Goal: Task Accomplishment & Management: Use online tool/utility

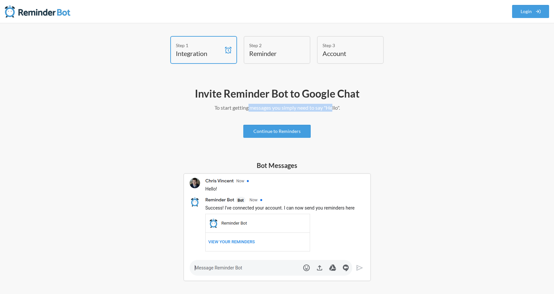
drag, startPoint x: 261, startPoint y: 106, endPoint x: 333, endPoint y: 105, distance: 72.1
click at [333, 105] on p "To start getting messages you simply need to say "Hello"." at bounding box center [277, 108] width 380 height 8
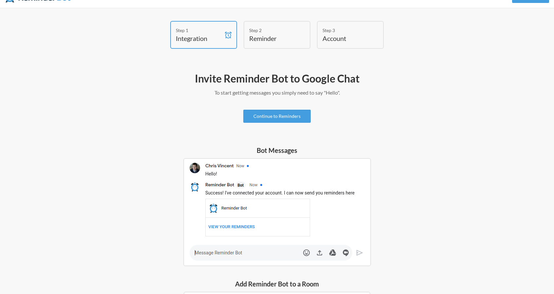
scroll to position [5, 0]
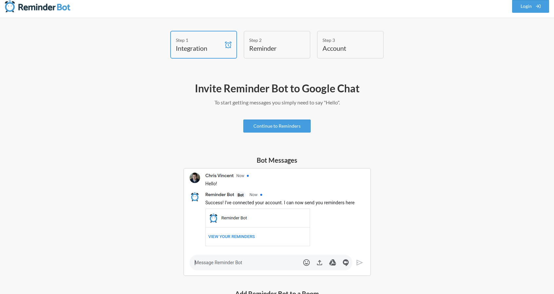
click at [277, 51] on h4 "Reminder" at bounding box center [272, 48] width 46 height 9
click at [349, 40] on div "Step 3" at bounding box center [346, 40] width 46 height 7
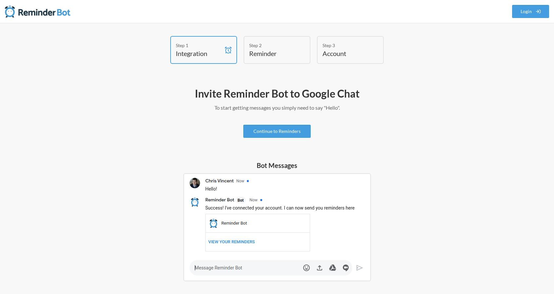
scroll to position [0, 0]
click at [289, 136] on link "Continue to Reminders" at bounding box center [276, 131] width 67 height 13
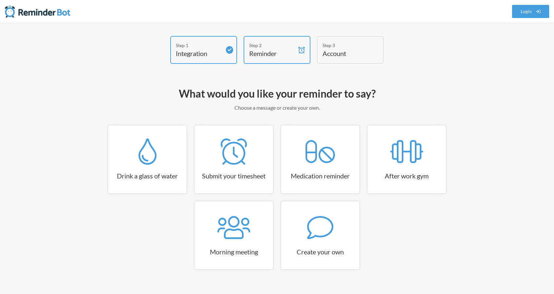
click at [290, 131] on link "Medication reminder" at bounding box center [320, 159] width 80 height 69
select select "08:30:00"
select select "true"
select select "18:30:00"
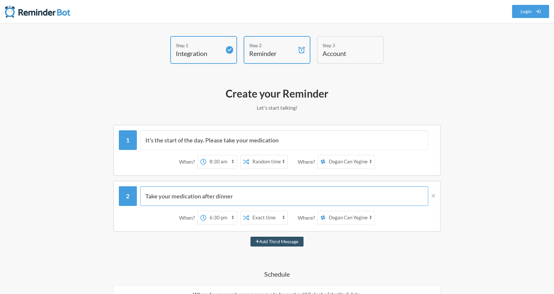
drag, startPoint x: 264, startPoint y: 162, endPoint x: 263, endPoint y: 147, distance: 15.1
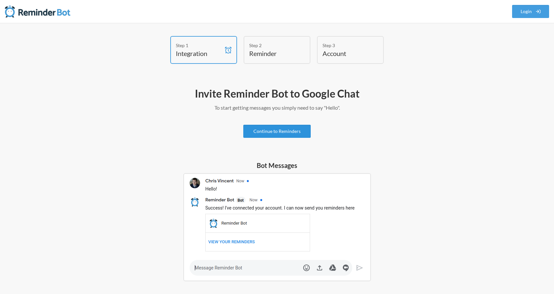
click at [280, 133] on link "Continue to Reminders" at bounding box center [276, 131] width 67 height 13
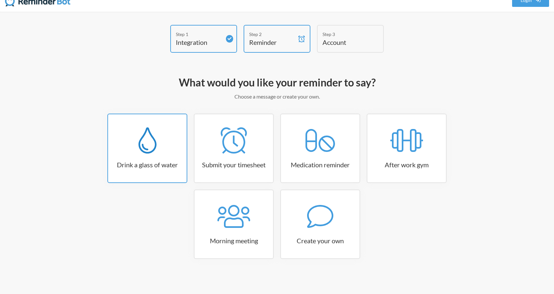
scroll to position [12, 0]
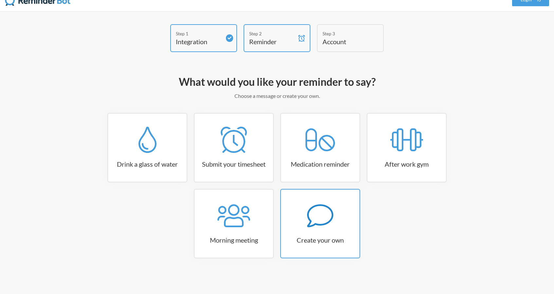
click at [303, 231] on link "Create your own" at bounding box center [320, 223] width 80 height 69
select select "09:30:00"
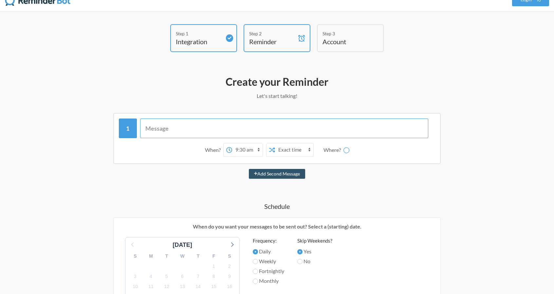
click at [214, 134] on input "text" at bounding box center [284, 129] width 289 height 20
type input "A"
type input "Hello! Don't forget to fill your daily update before you finish your day"
click at [340, 145] on select "Dogan Can Yeginer" at bounding box center [350, 149] width 49 height 13
click at [340, 181] on div "Hello! Don't forget to fill your daily update before you finish your day When? …" at bounding box center [277, 295] width 380 height 364
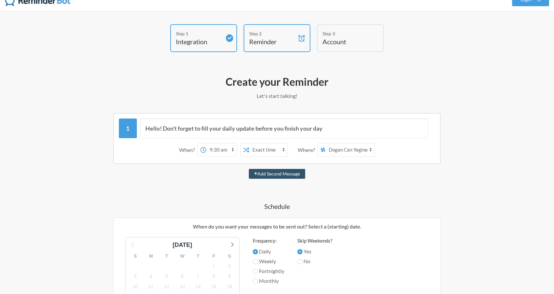
click at [333, 145] on select "Dogan Can Yeginer" at bounding box center [350, 149] width 49 height 13
click at [326, 143] on select "Dogan Can Yeginer" at bounding box center [350, 149] width 49 height 13
drag, startPoint x: 344, startPoint y: 151, endPoint x: 343, endPoint y: 155, distance: 4.0
click at [343, 155] on select "Dogan Can Yeginer" at bounding box center [350, 149] width 49 height 13
click at [311, 184] on div "Hello! Don't forget to fill your daily update before you finish your day When? …" at bounding box center [277, 295] width 380 height 364
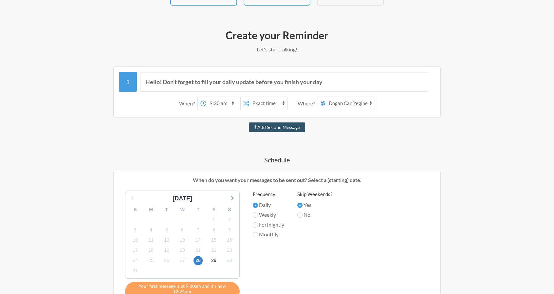
scroll to position [77, 0]
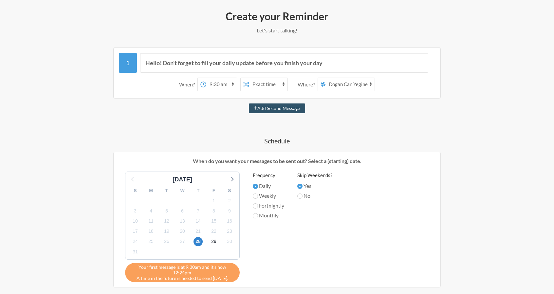
click at [226, 83] on select "12:00 am 12:15 am 12:30 am 12:45 am 1:00 am 1:15 am 1:30 am 1:45 am 2:00 am 2:1…" at bounding box center [221, 84] width 30 height 13
select select "19:00:00"
click at [206, 78] on select "12:00 am 12:15 am 12:30 am 12:45 am 1:00 am 1:15 am 1:30 am 1:45 am 2:00 am 2:1…" at bounding box center [221, 84] width 30 height 13
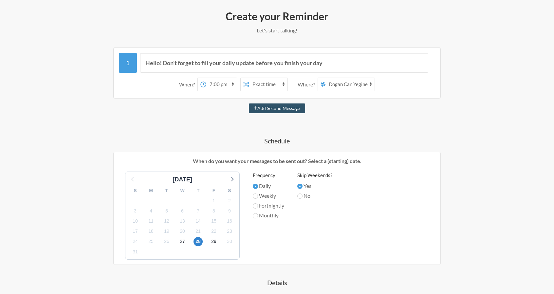
click at [259, 85] on select "Exact time Random time" at bounding box center [268, 84] width 38 height 13
click at [249, 78] on select "Exact time Random time" at bounding box center [268, 84] width 38 height 13
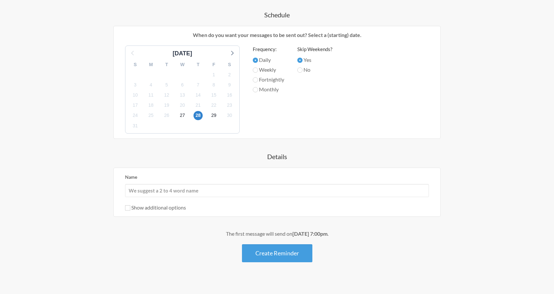
scroll to position [210, 0]
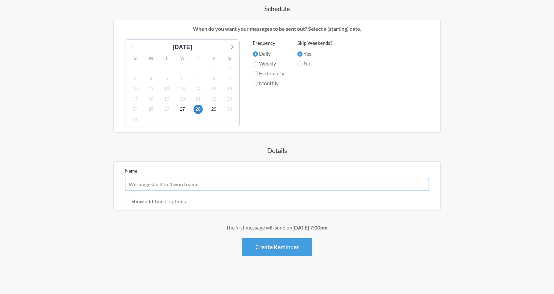
click at [212, 184] on input "Name" at bounding box center [277, 184] width 304 height 13
click at [203, 156] on div "Hello! Don't forget to fill your daily update before you finish your day When? …" at bounding box center [277, 85] width 380 height 341
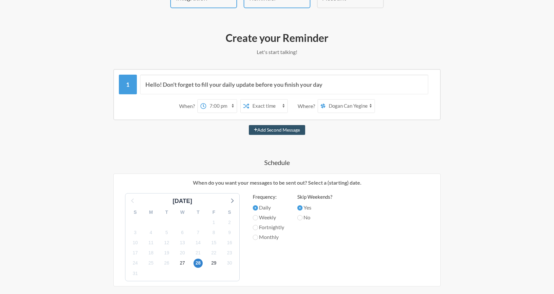
scroll to position [46, 0]
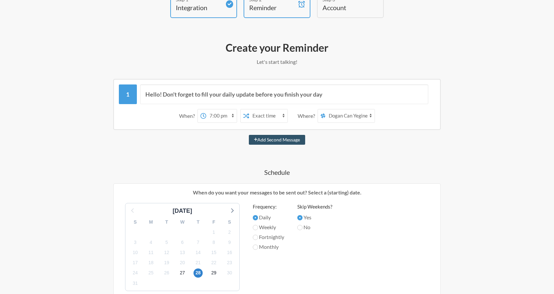
click at [351, 118] on select "Dogan Can Yeginer" at bounding box center [350, 115] width 49 height 13
click at [288, 140] on button "Add Second Message" at bounding box center [277, 140] width 57 height 10
select select "20:00:00"
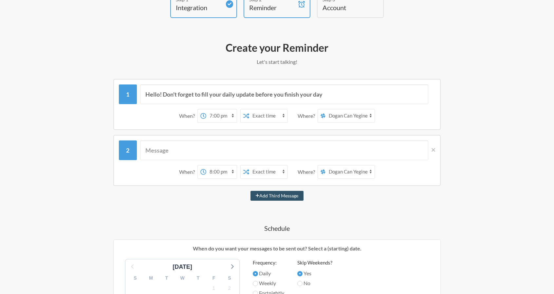
drag, startPoint x: 349, startPoint y: 163, endPoint x: 347, endPoint y: 171, distance: 7.5
click at [349, 163] on div "When? 12:00 am 12:15 am 12:30 am 12:45 am 1:00 am 1:15 am 1:30 am 1:45 am 2:00 …" at bounding box center [277, 172] width 316 height 20
click at [347, 171] on select "Dogan Can Yeginer" at bounding box center [350, 171] width 49 height 13
click at [432, 151] on icon at bounding box center [434, 150] width 4 height 4
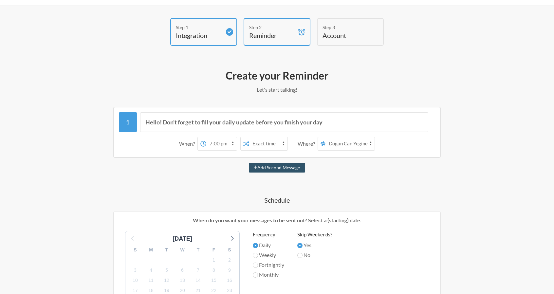
scroll to position [13, 0]
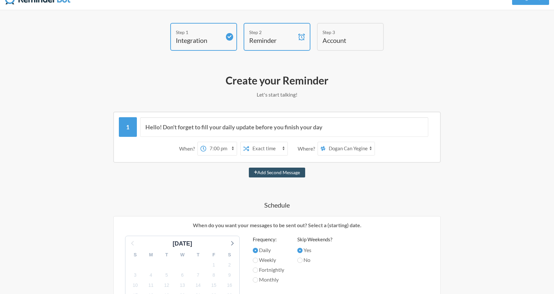
click at [344, 38] on h4 "Account" at bounding box center [346, 40] width 46 height 9
click at [329, 48] on div "Step 3 Account" at bounding box center [350, 37] width 67 height 28
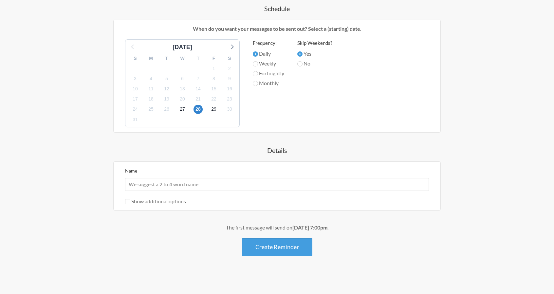
scroll to position [210, 0]
click at [293, 243] on button "Create Reminder" at bounding box center [277, 247] width 70 height 18
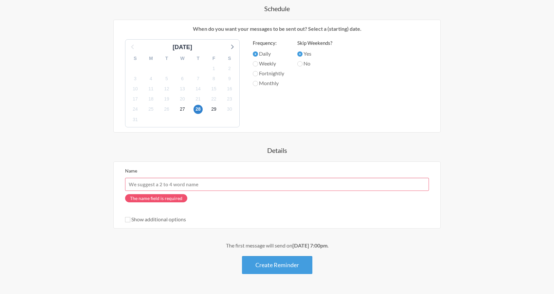
click at [195, 185] on input "Name" at bounding box center [277, 184] width 304 height 13
click at [185, 181] on input "Name" at bounding box center [277, 184] width 304 height 13
type input "D"
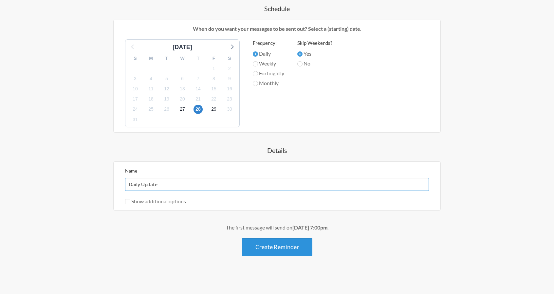
type input "Daily Update"
click at [290, 245] on button "Create Reminder" at bounding box center [277, 247] width 70 height 18
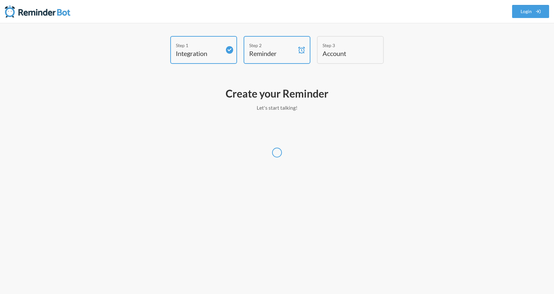
scroll to position [0, 0]
select select "[GEOGRAPHIC_DATA]/[GEOGRAPHIC_DATA]"
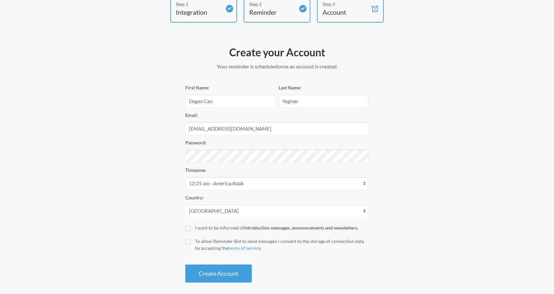
scroll to position [46, 0]
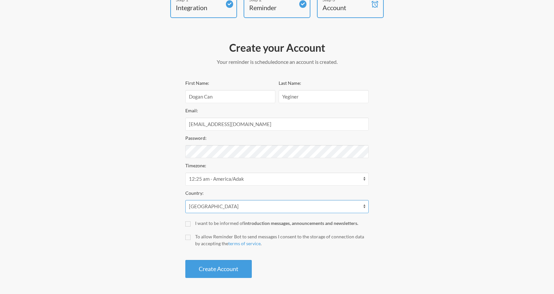
click at [207, 204] on select "[GEOGRAPHIC_DATA] [GEOGRAPHIC_DATA] [GEOGRAPHIC_DATA] [GEOGRAPHIC_DATA] [US_STA…" at bounding box center [276, 206] width 183 height 13
select select "TR"
click at [185, 200] on select "[GEOGRAPHIC_DATA] [GEOGRAPHIC_DATA] [GEOGRAPHIC_DATA] [GEOGRAPHIC_DATA] [US_STA…" at bounding box center [276, 206] width 183 height 13
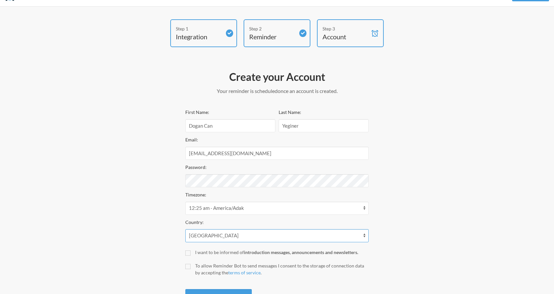
scroll to position [0, 0]
